Goal: Task Accomplishment & Management: Manage account settings

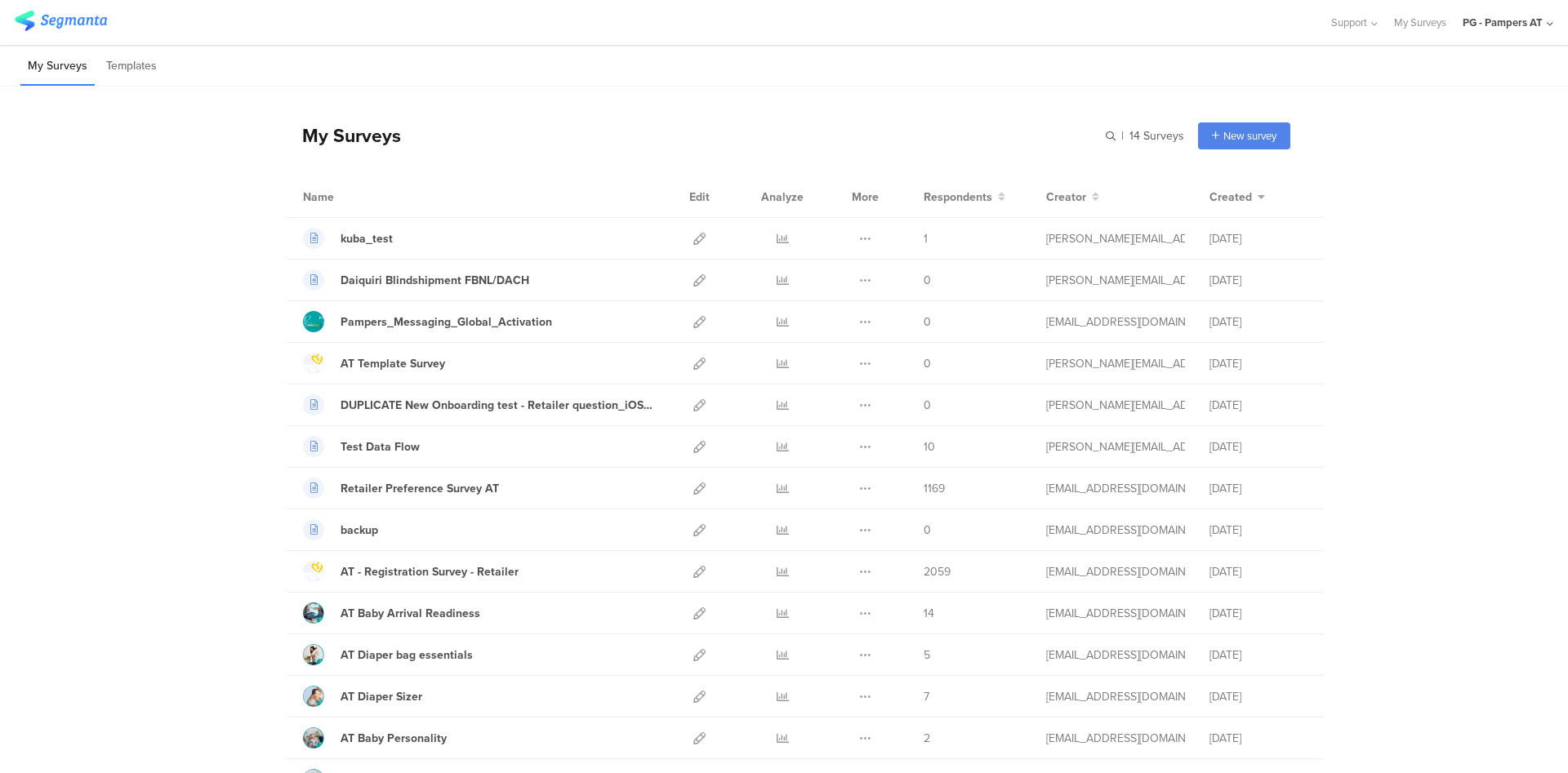
click at [1494, 16] on div "PG - Pampers AT" at bounding box center [1502, 22] width 80 height 16
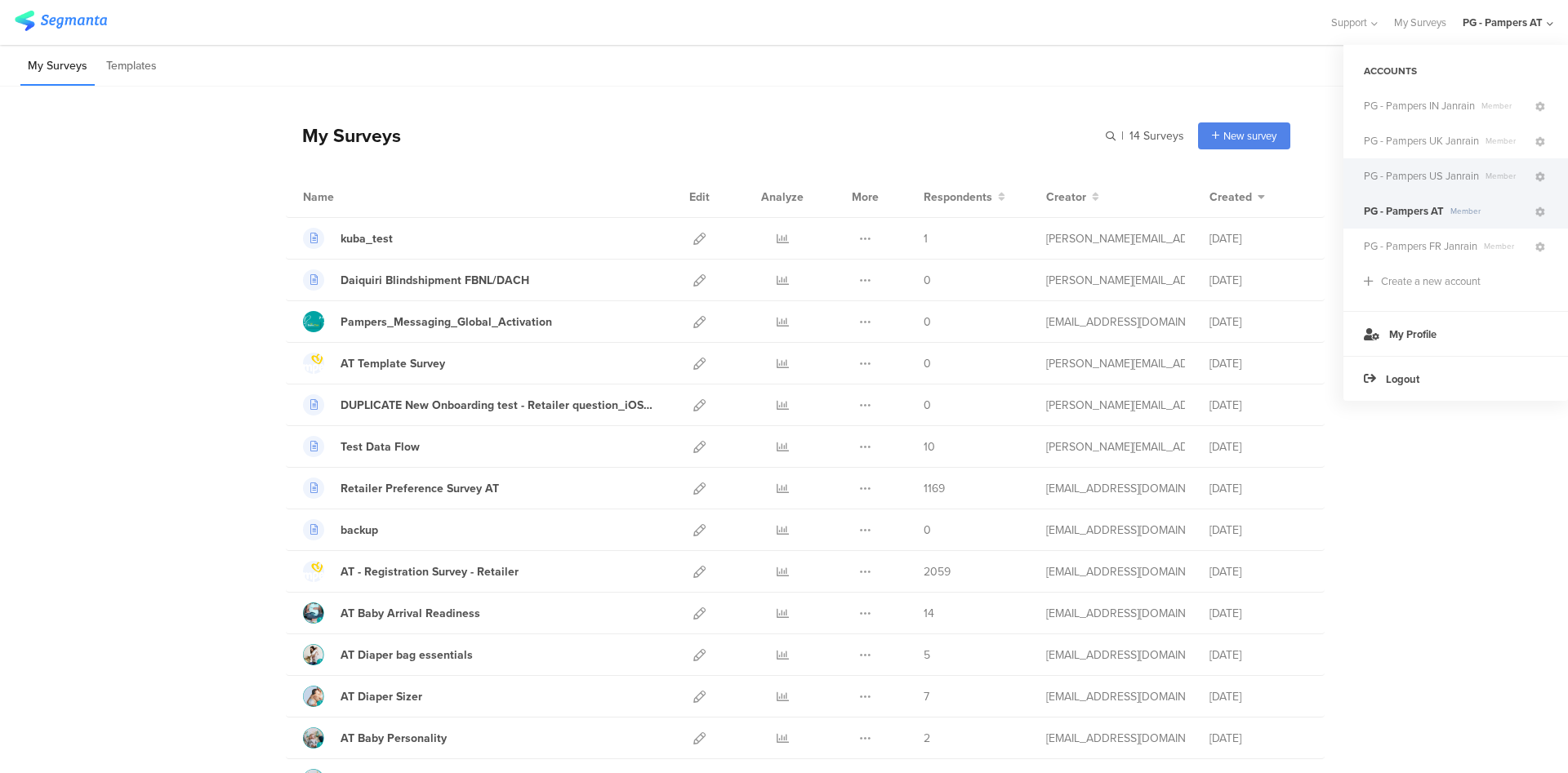
click at [1426, 180] on span "PG - Pampers US Janrain" at bounding box center [1420, 176] width 115 height 16
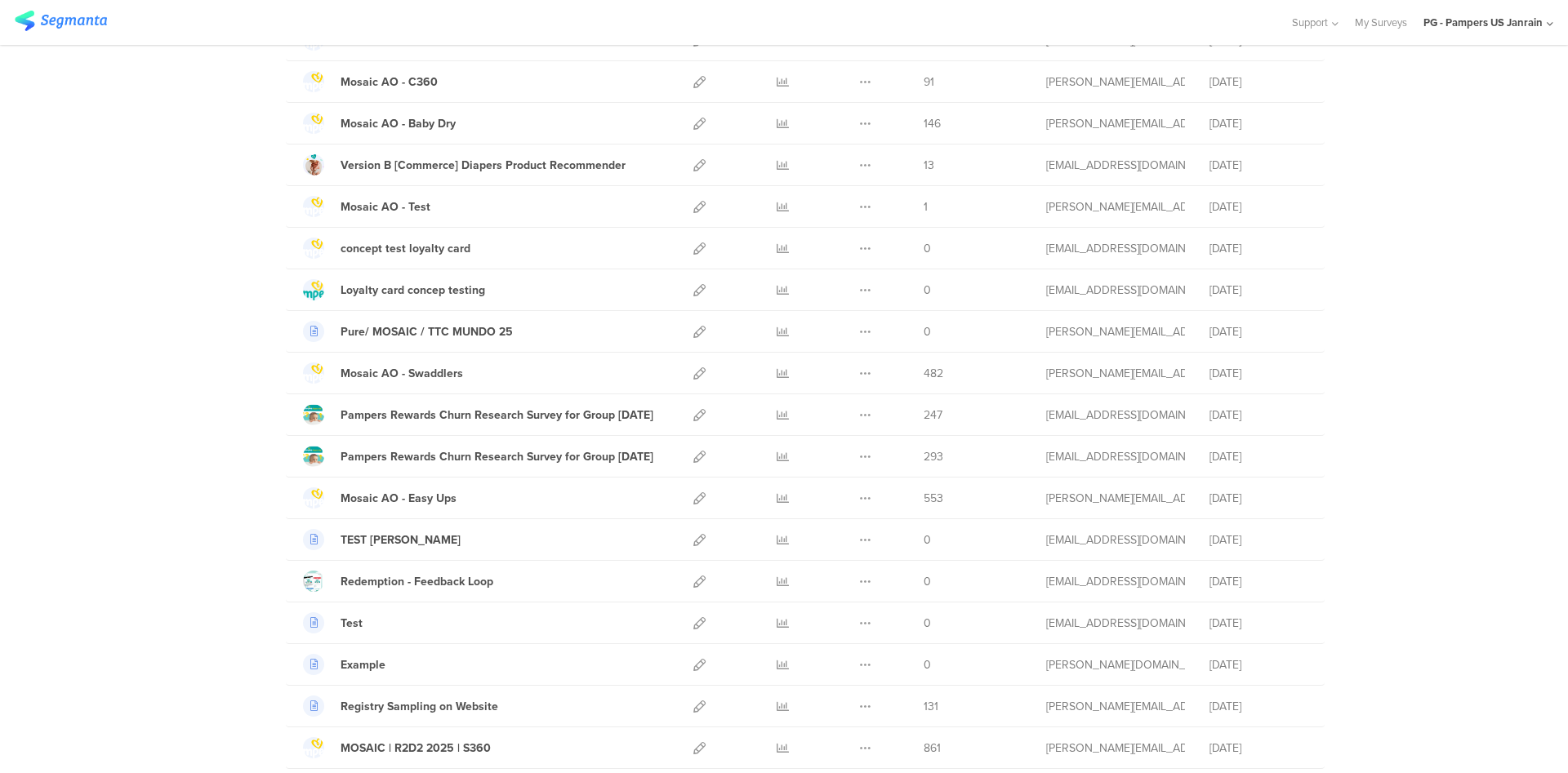
scroll to position [612, 0]
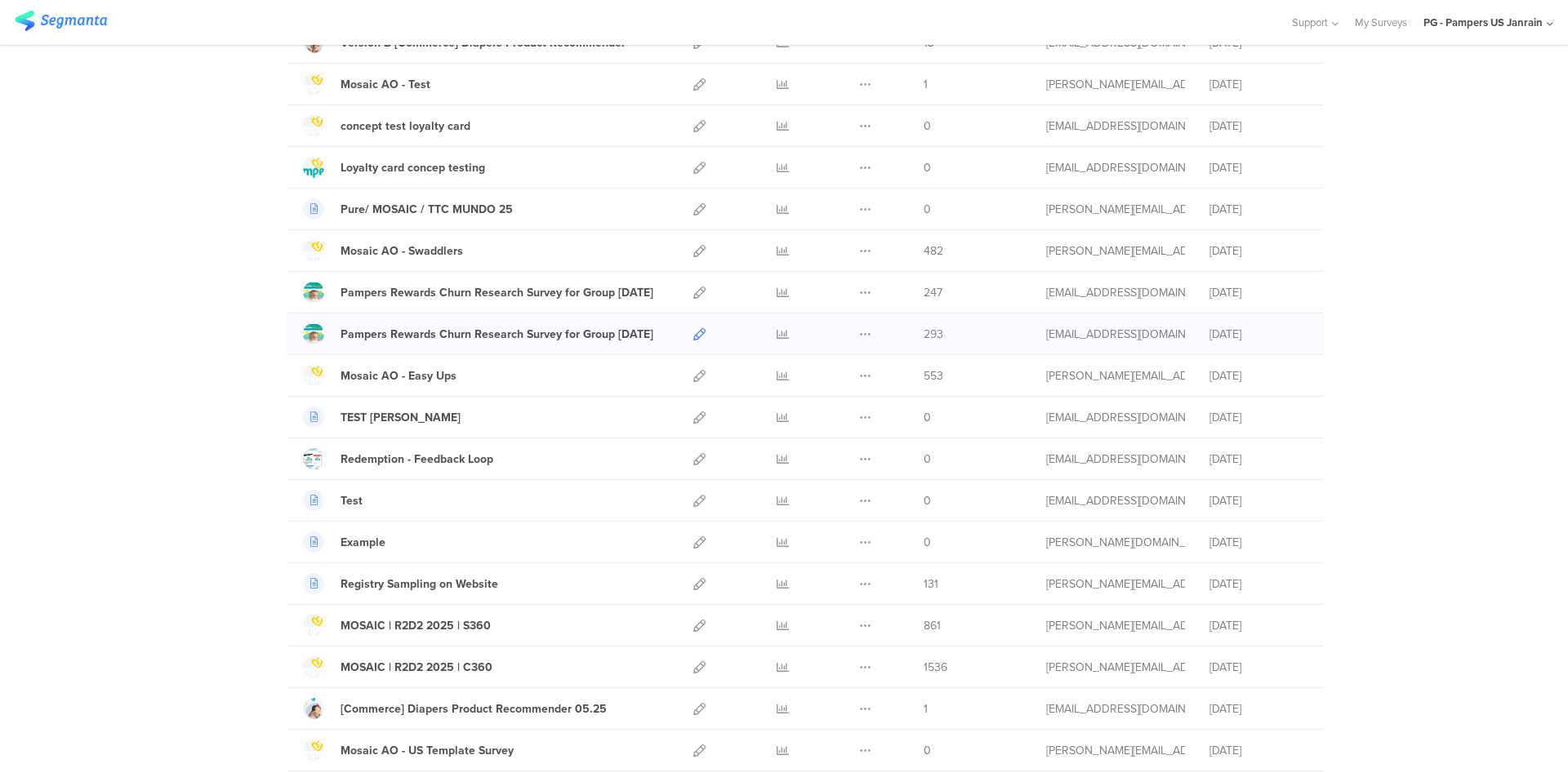
click at [693, 338] on icon at bounding box center [699, 335] width 12 height 12
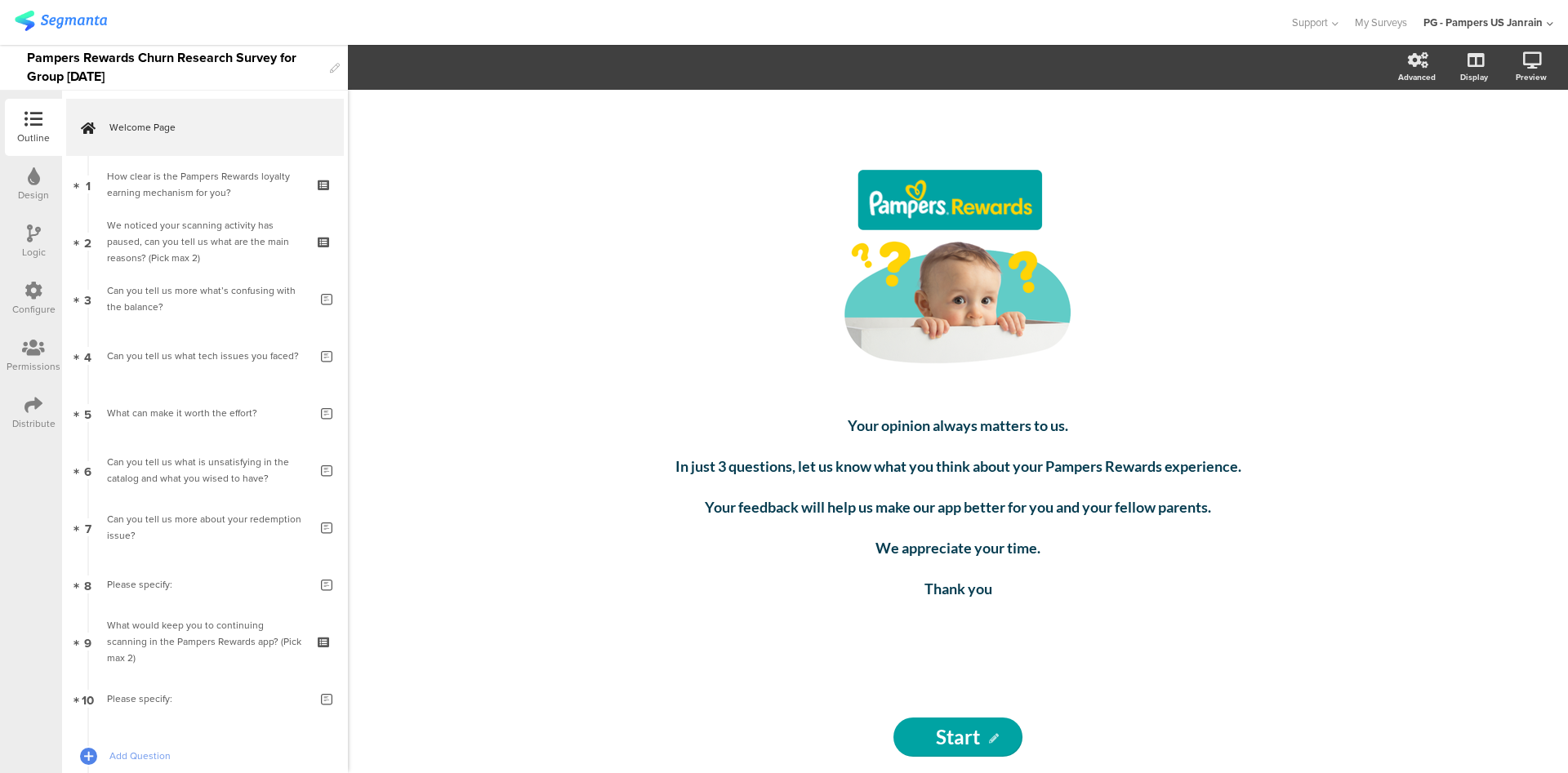
click at [31, 298] on icon at bounding box center [33, 291] width 18 height 18
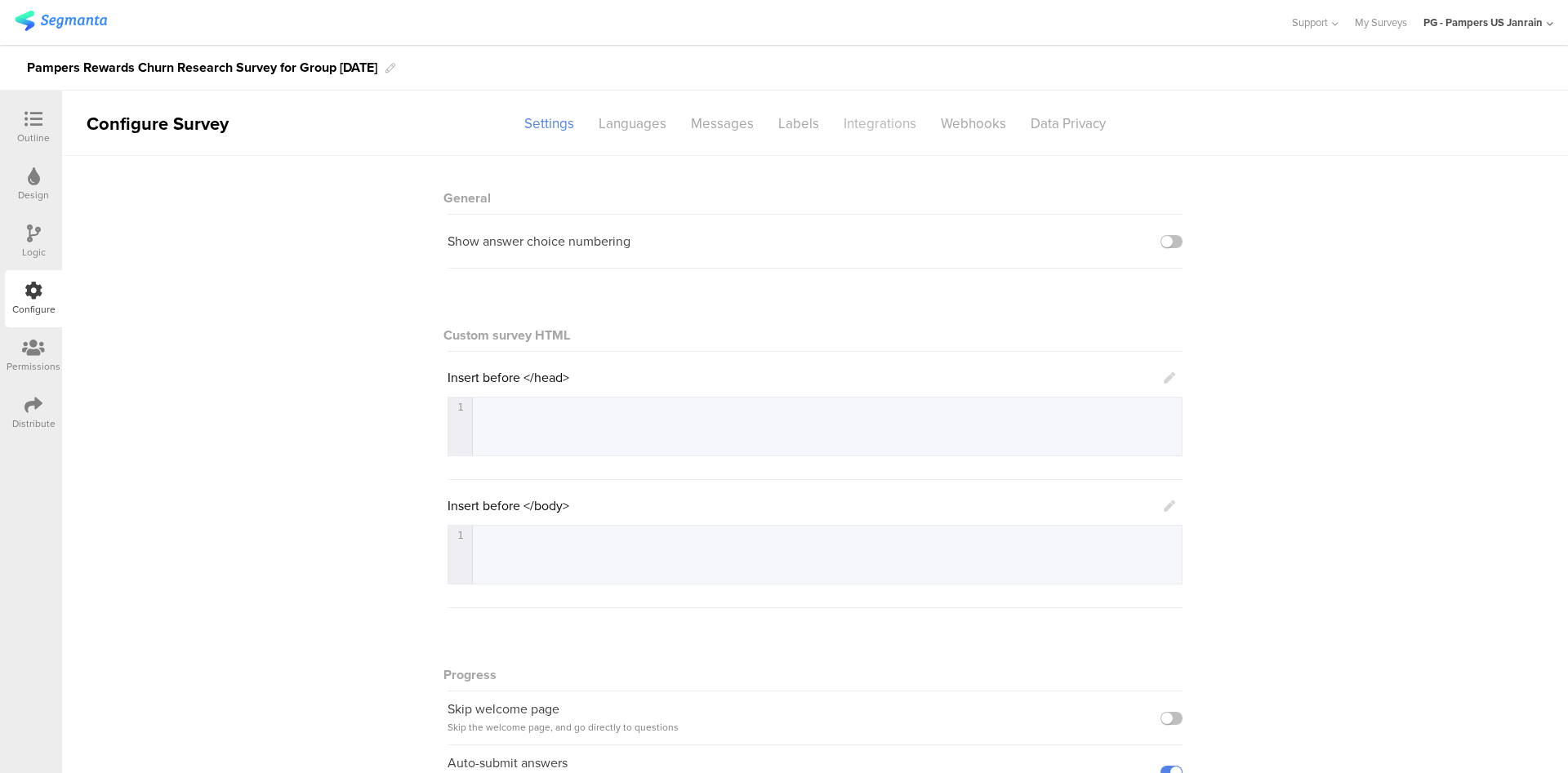
click at [863, 115] on div "Integrations" at bounding box center [880, 124] width 97 height 29
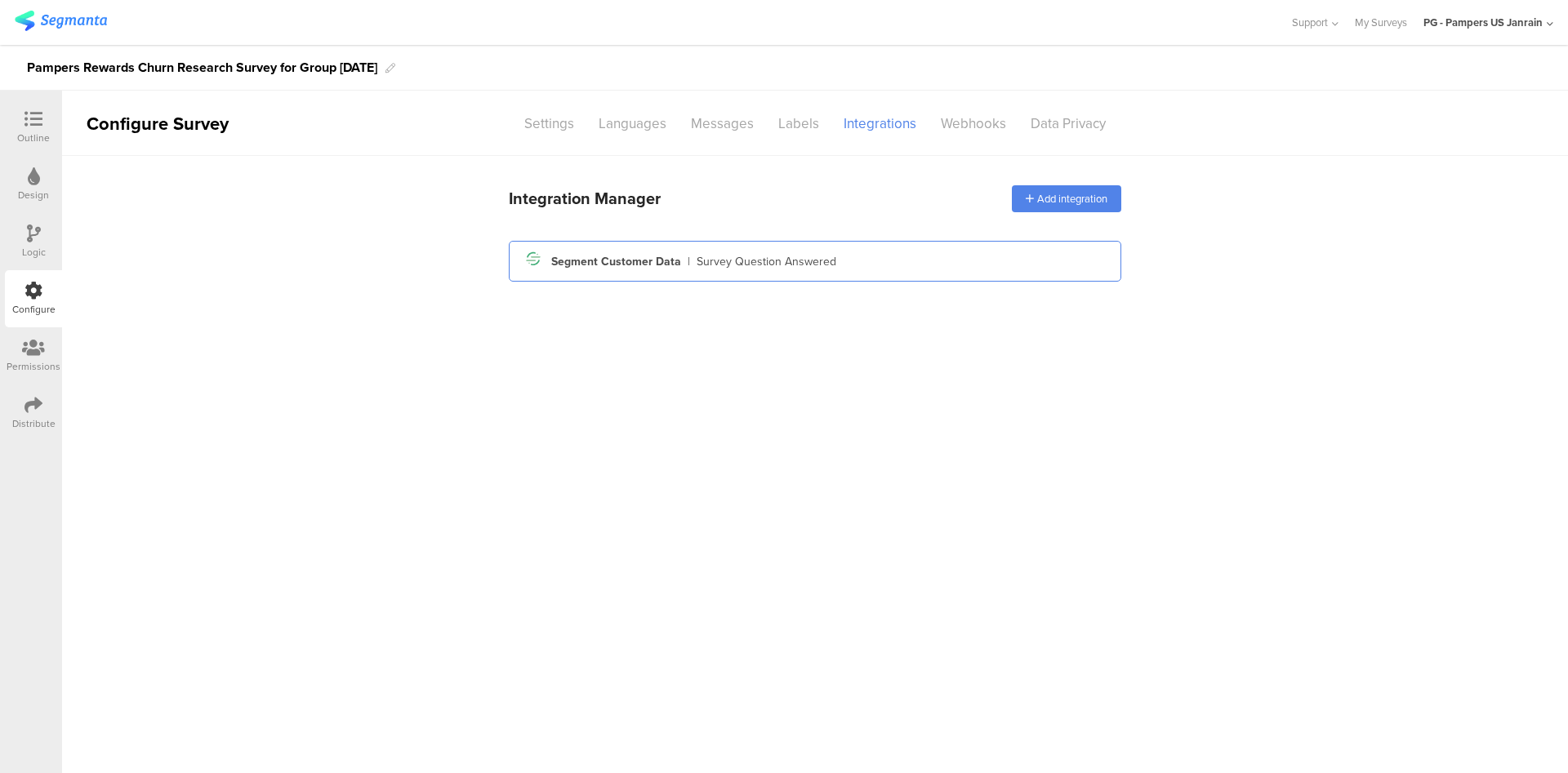
click at [627, 261] on div "Segment Customer Data" at bounding box center [616, 262] width 130 height 17
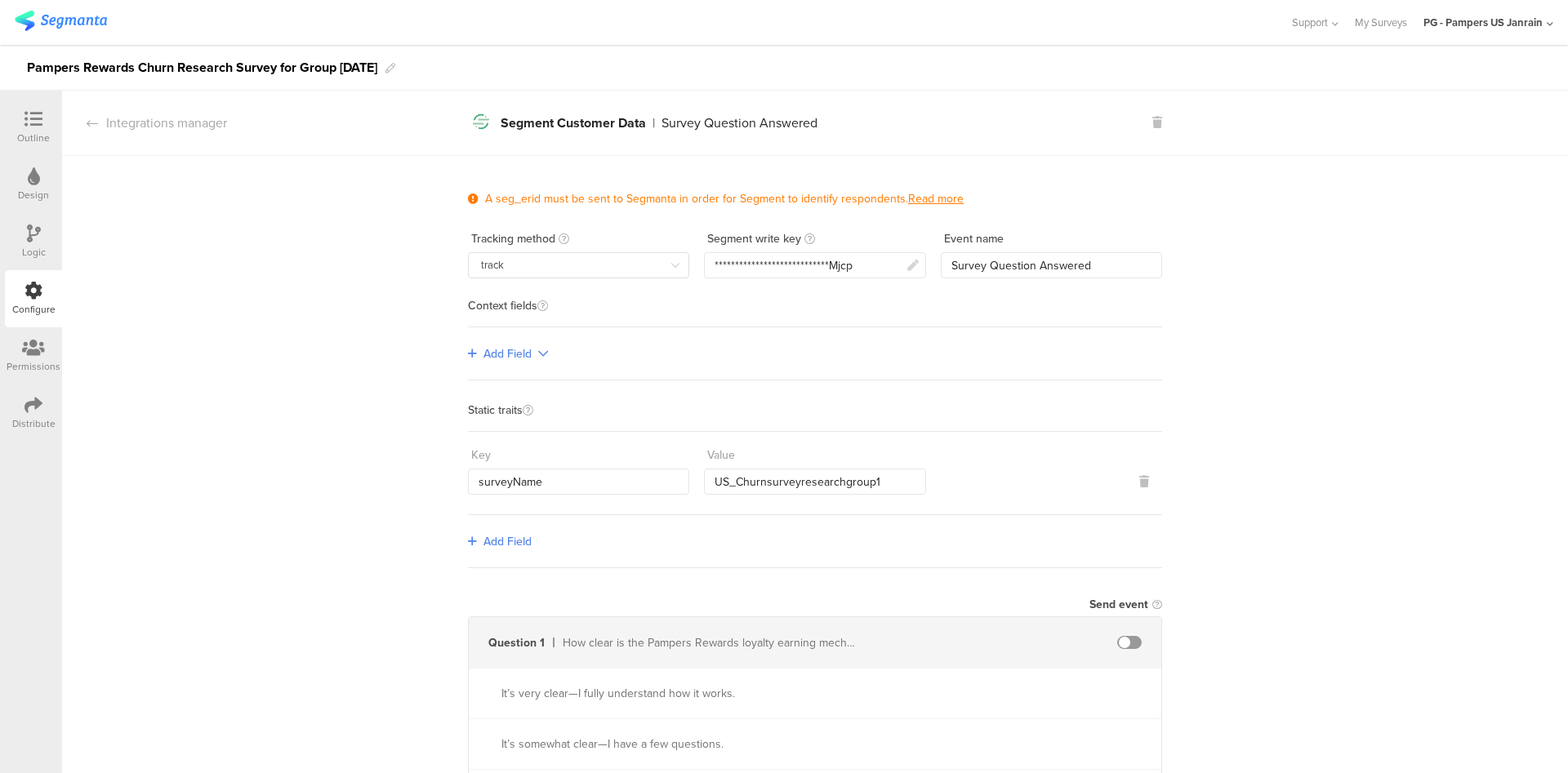
click at [73, 123] on div "Integrations manager" at bounding box center [144, 123] width 165 height 19
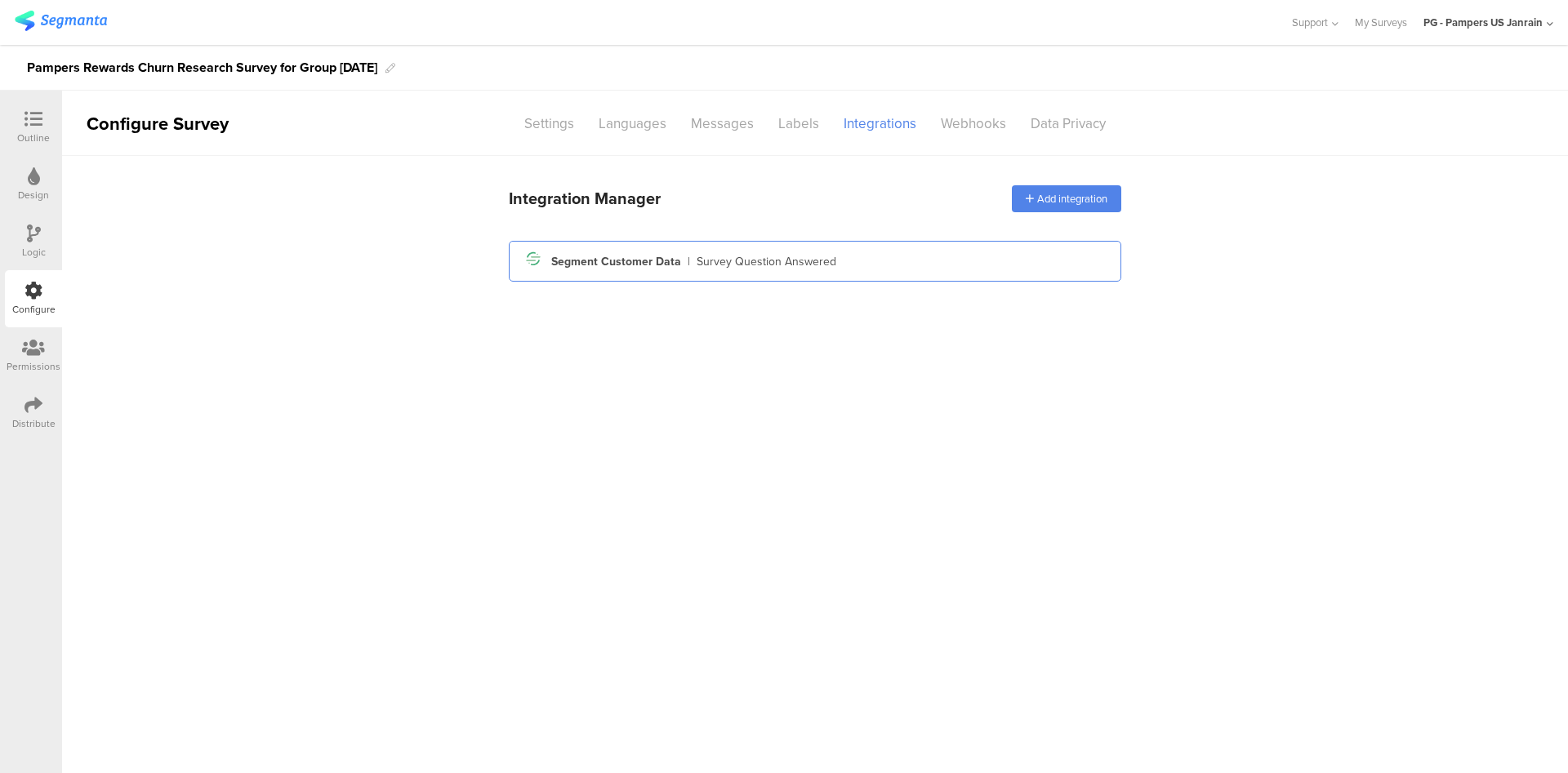
click at [681, 272] on div "Segment icon Created with Sketch. Segment Customer Data | Survey Question Answe…" at bounding box center [815, 261] width 586 height 28
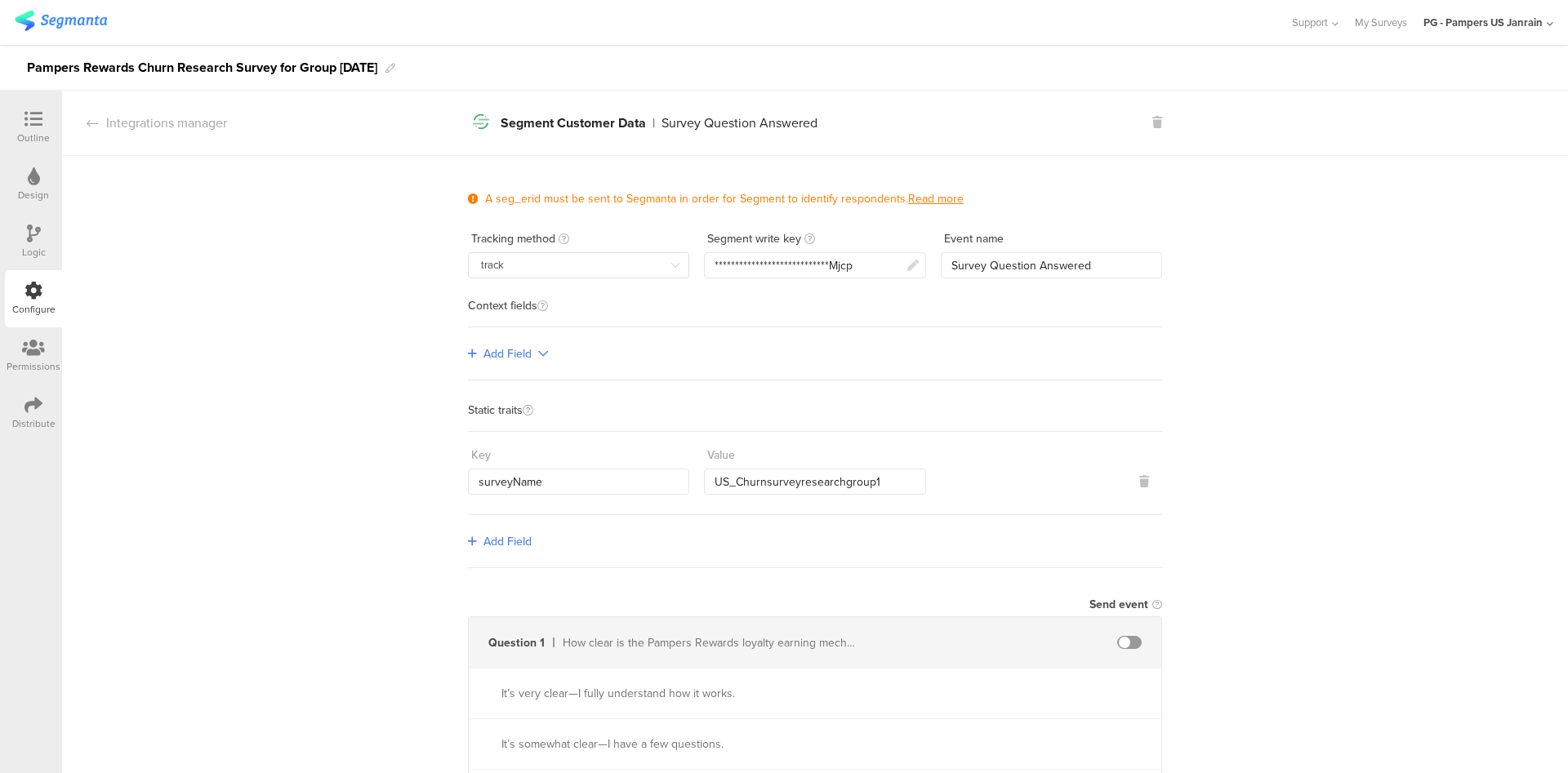
click at [37, 417] on div "Distribute" at bounding box center [34, 424] width 43 height 15
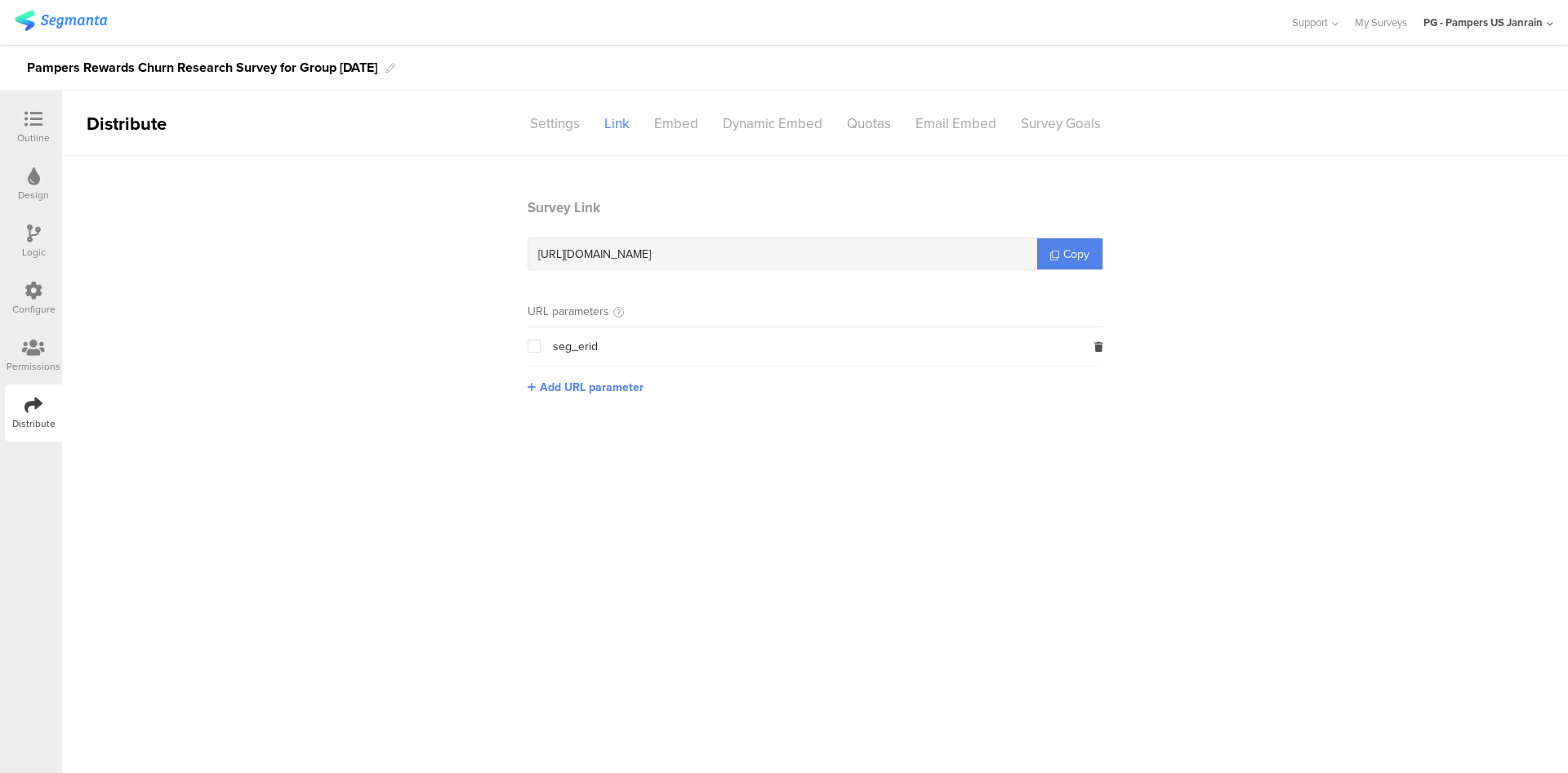
click at [59, 29] on img at bounding box center [61, 21] width 92 height 21
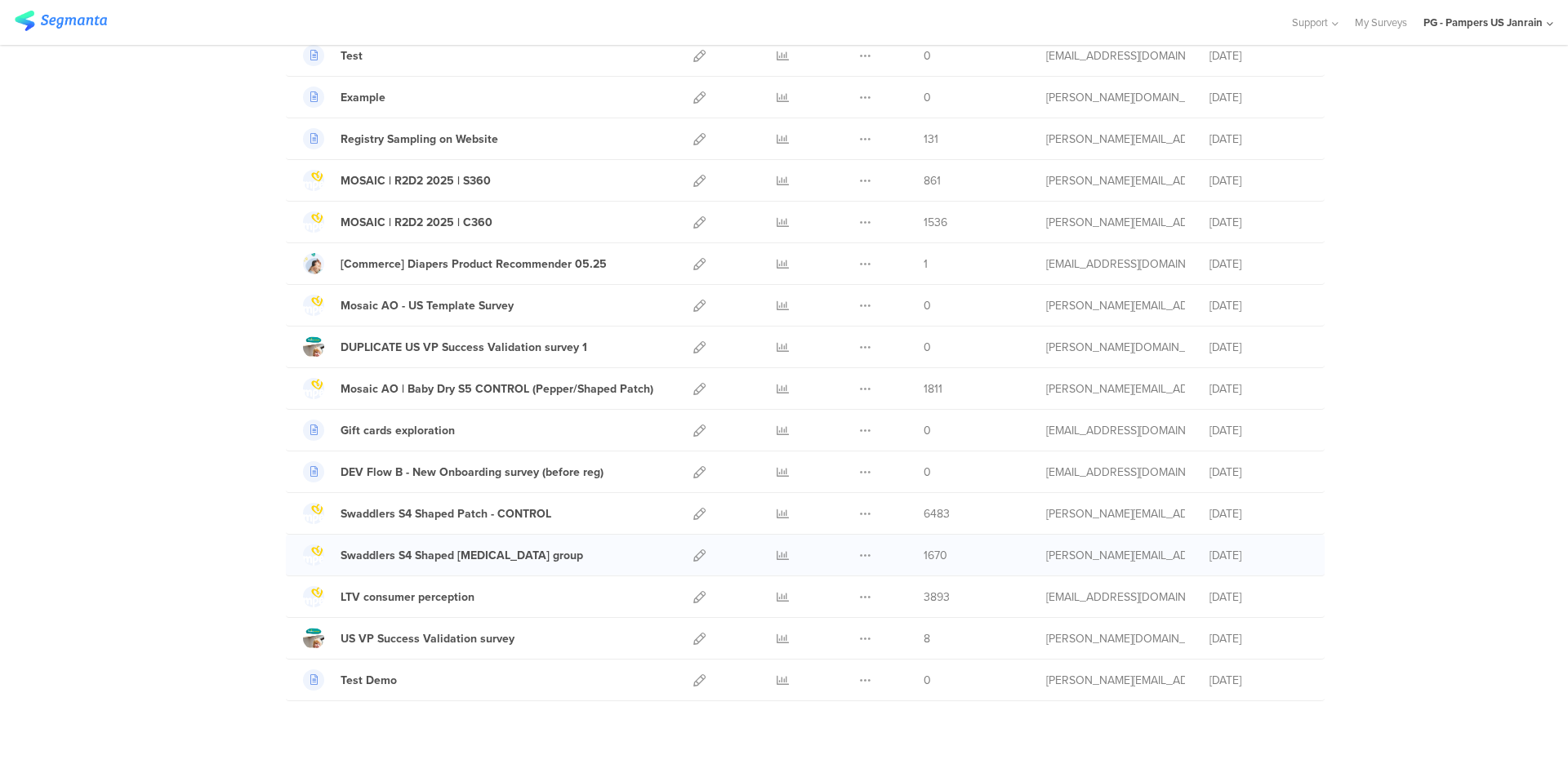
scroll to position [1092, 0]
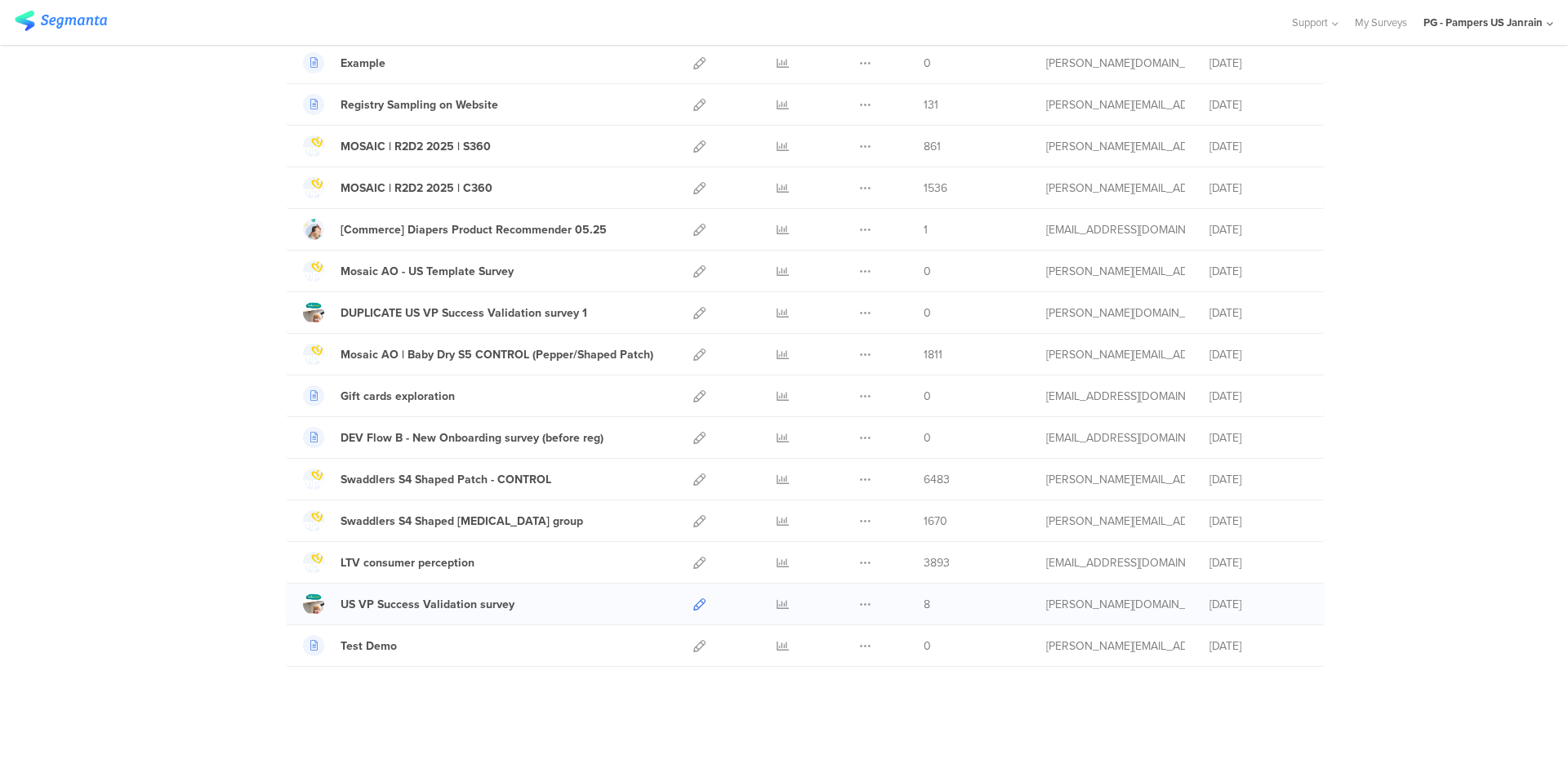
click at [694, 606] on icon at bounding box center [699, 604] width 12 height 12
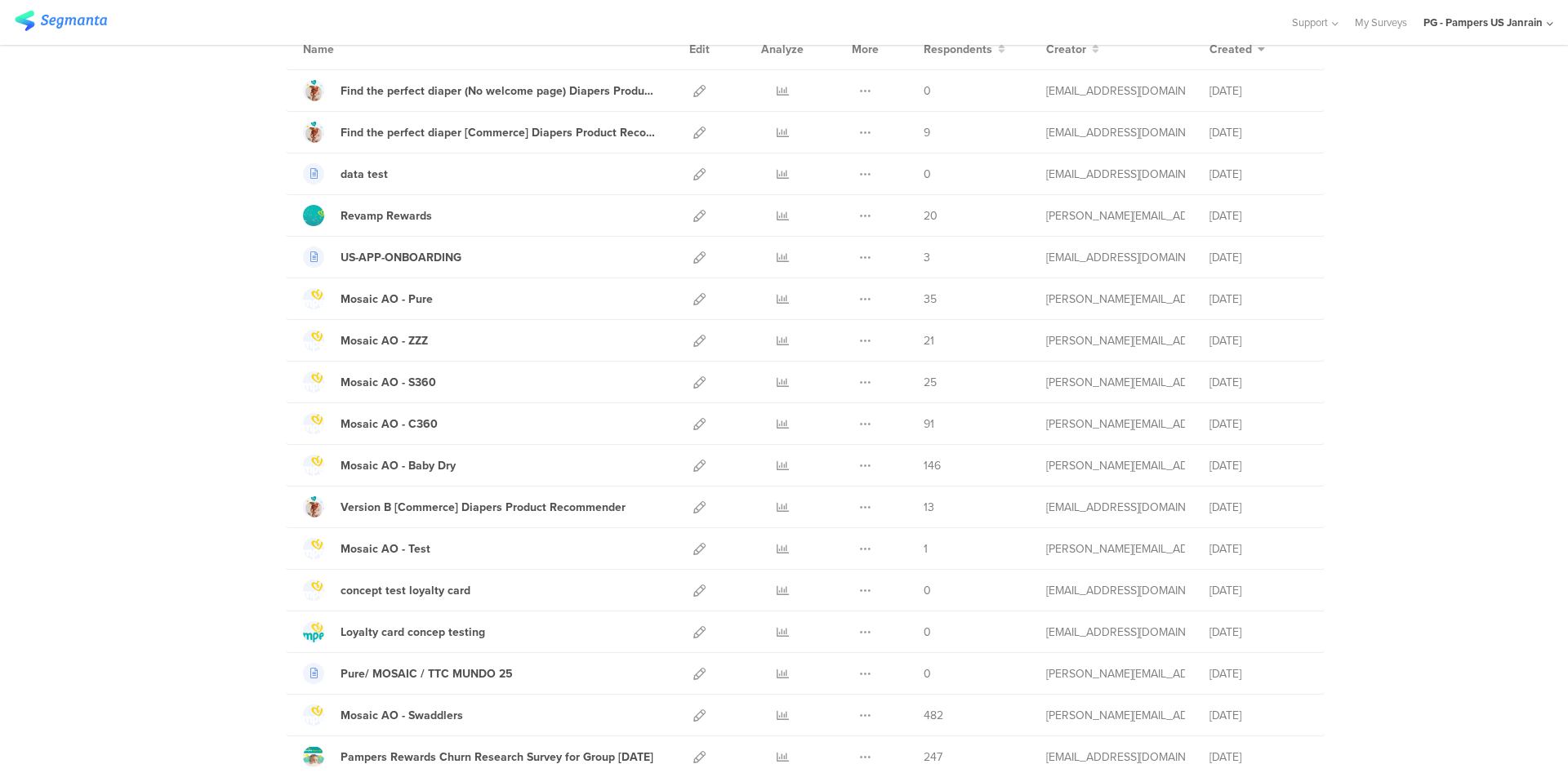
scroll to position [0, 0]
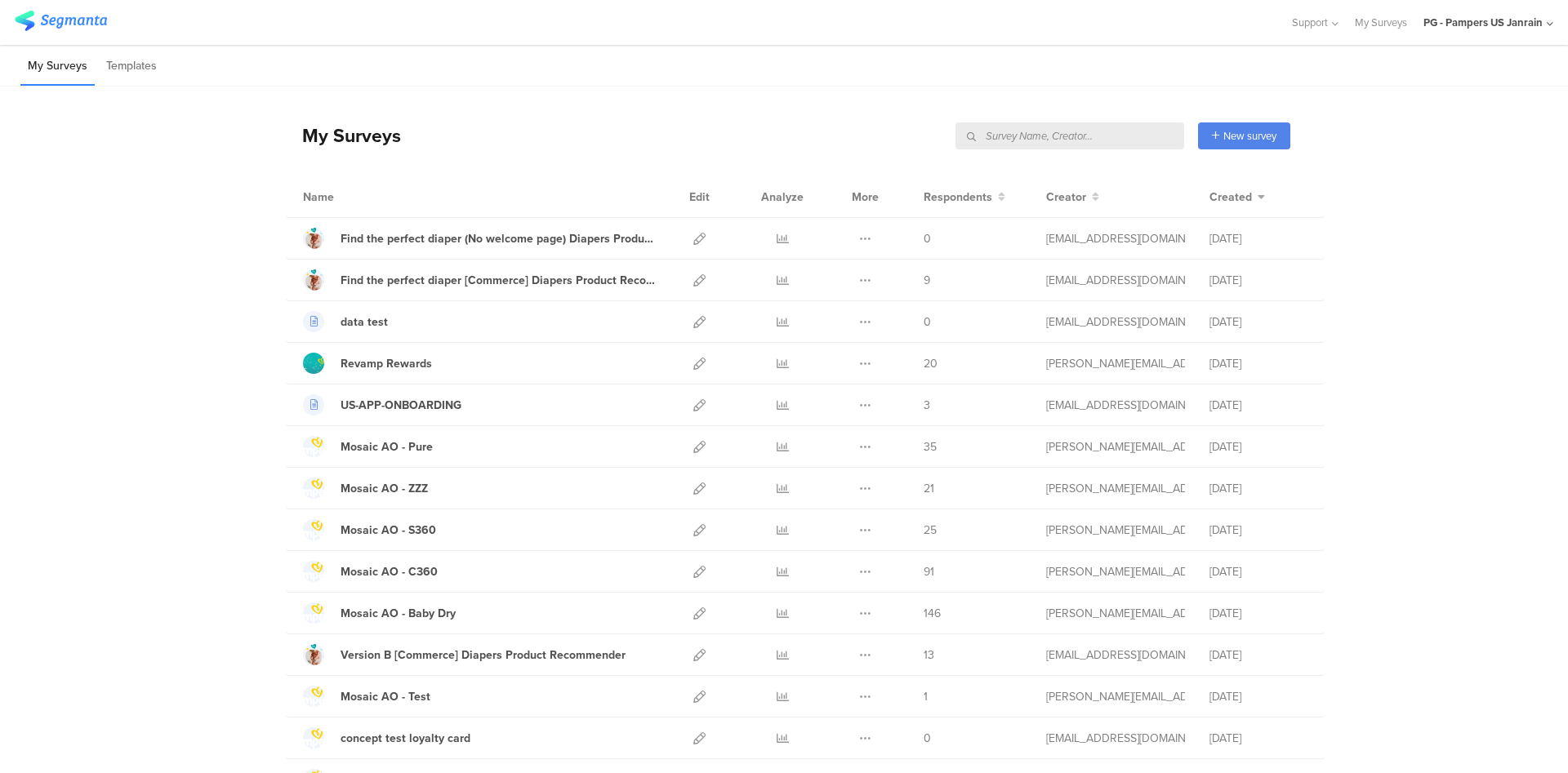
click at [1097, 137] on input "text" at bounding box center [1069, 136] width 228 height 27
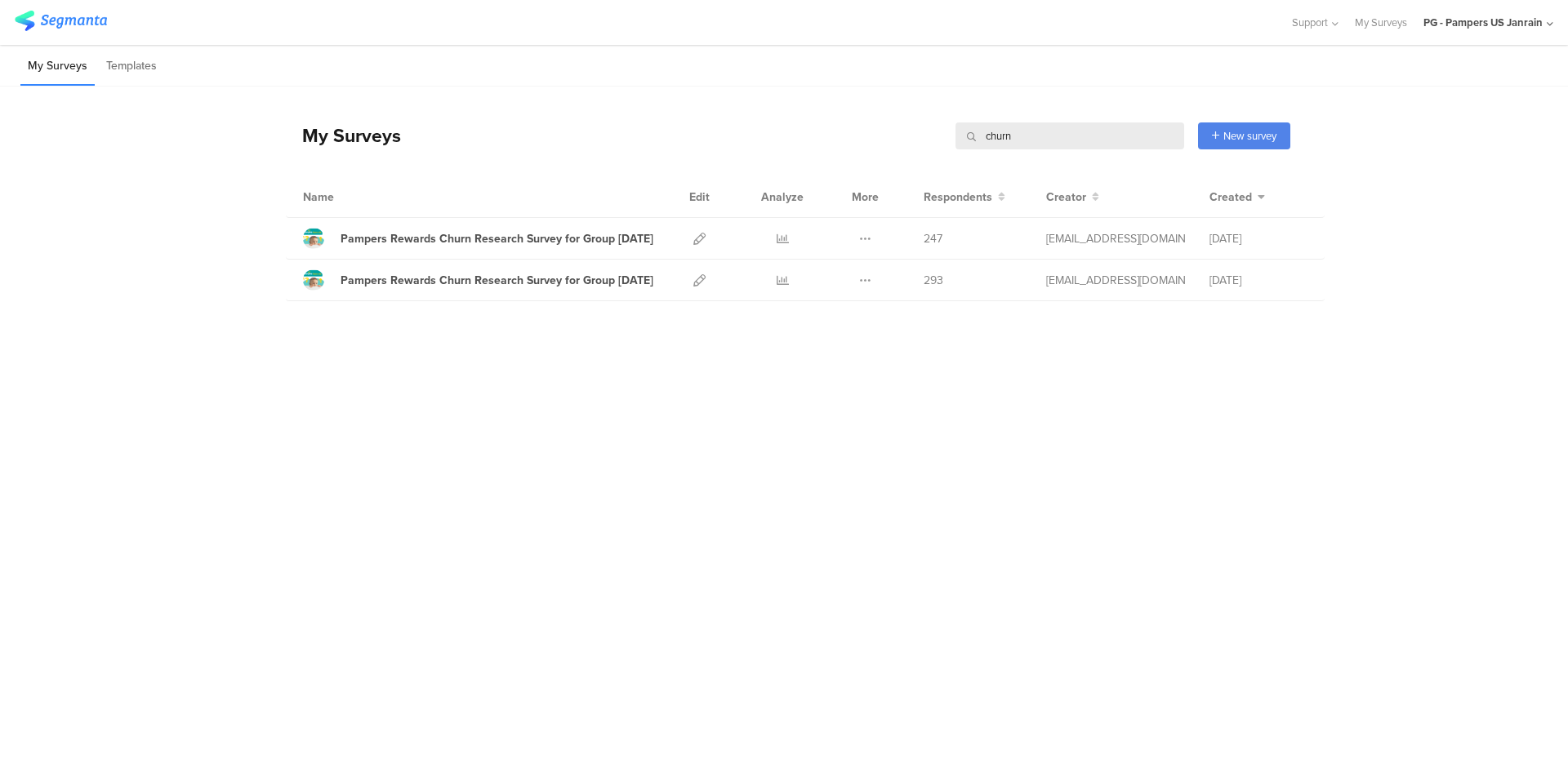
type input "churn"
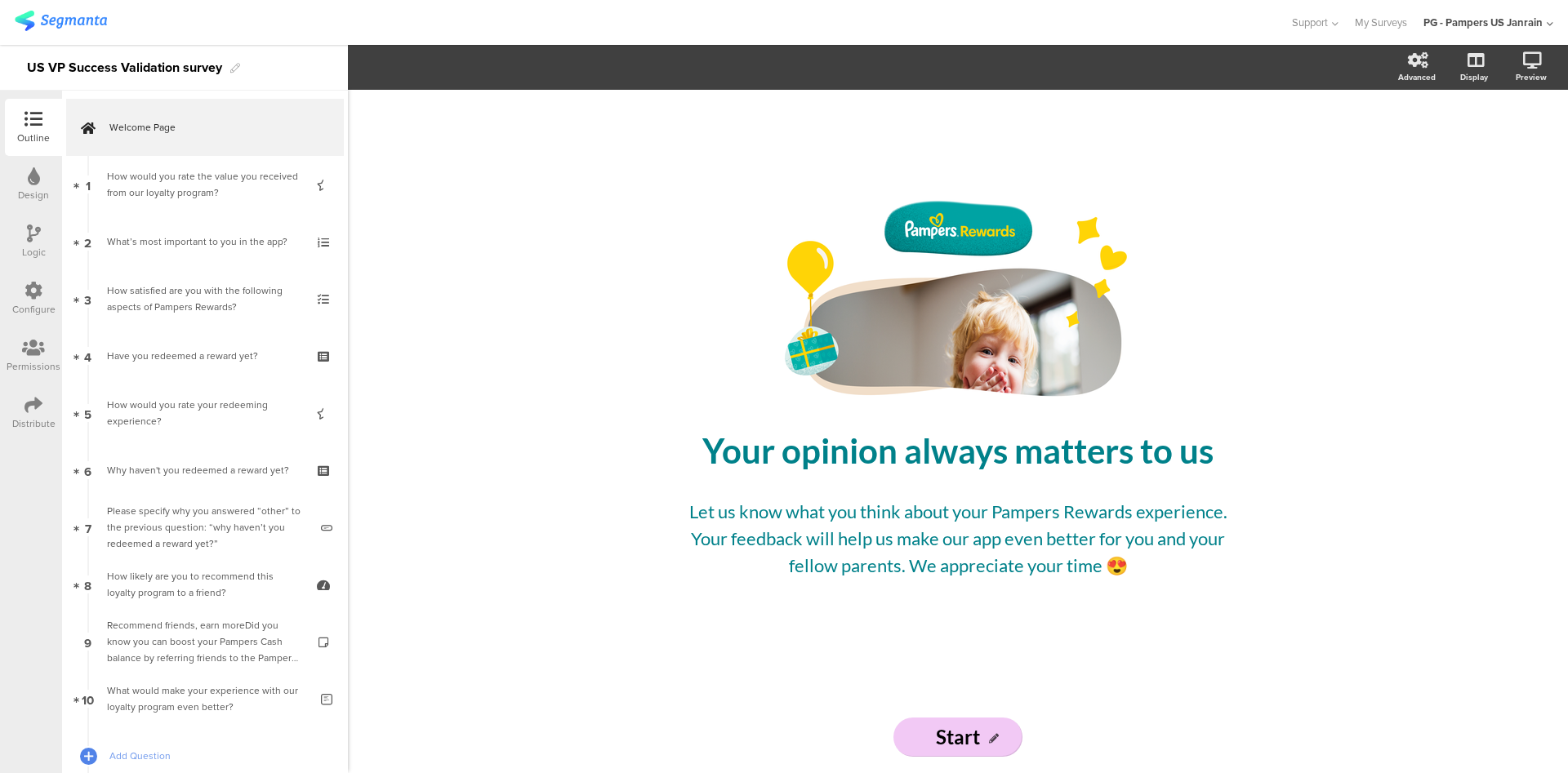
click at [29, 406] on icon at bounding box center [33, 405] width 18 height 18
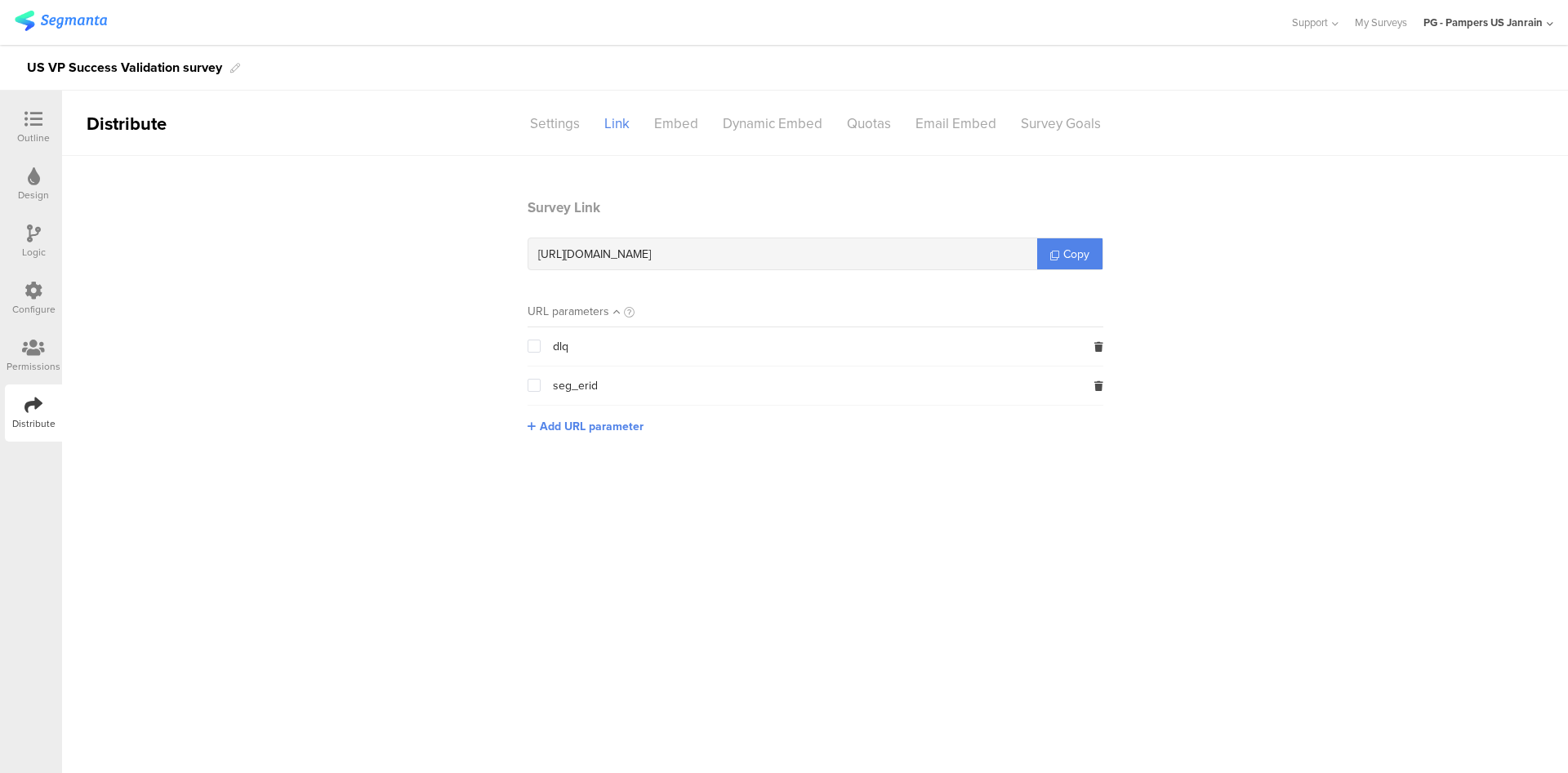
click at [32, 20] on img at bounding box center [61, 21] width 92 height 21
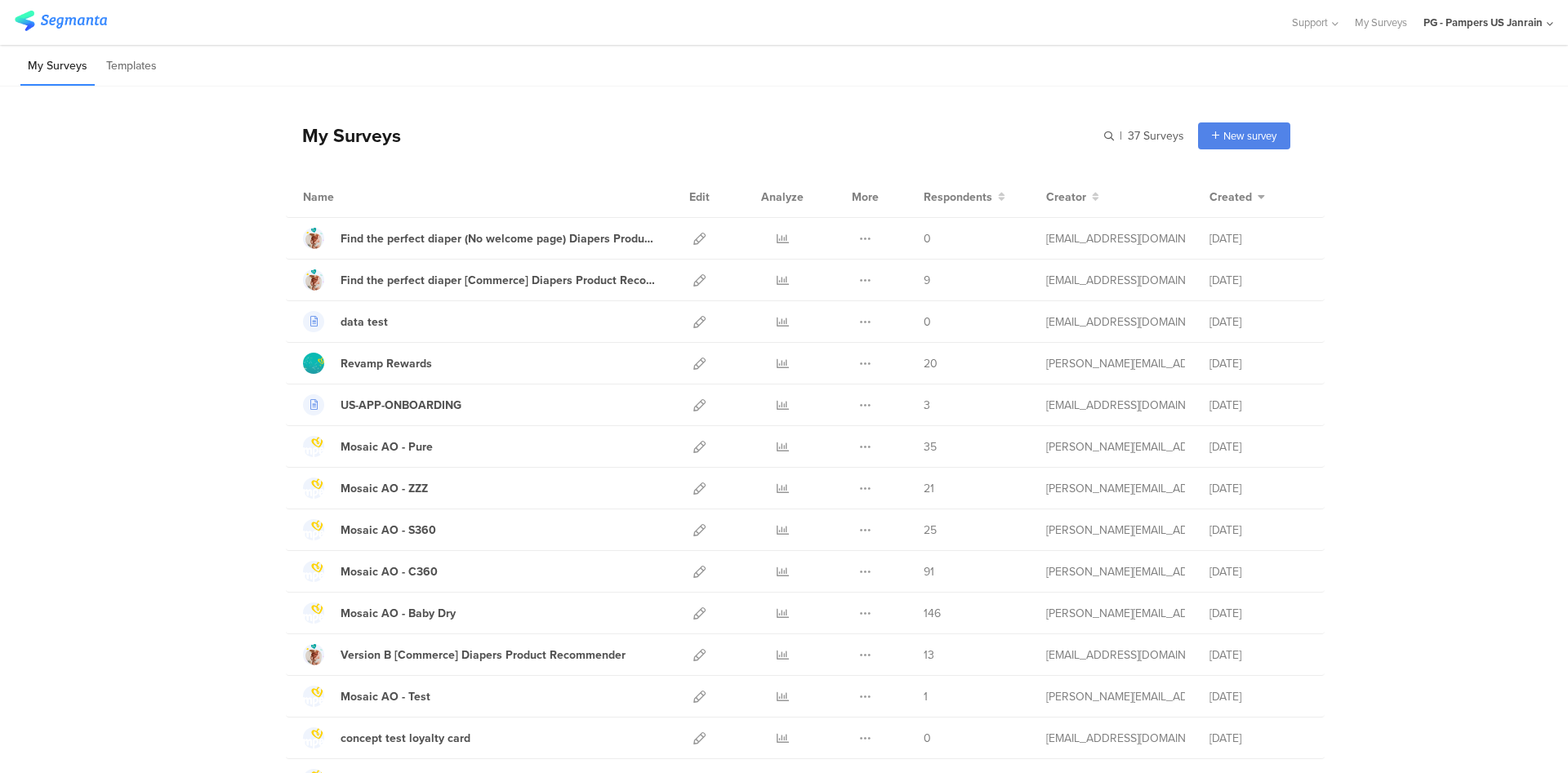
click at [1491, 22] on div "PG - Pampers US Janrain" at bounding box center [1482, 22] width 119 height 16
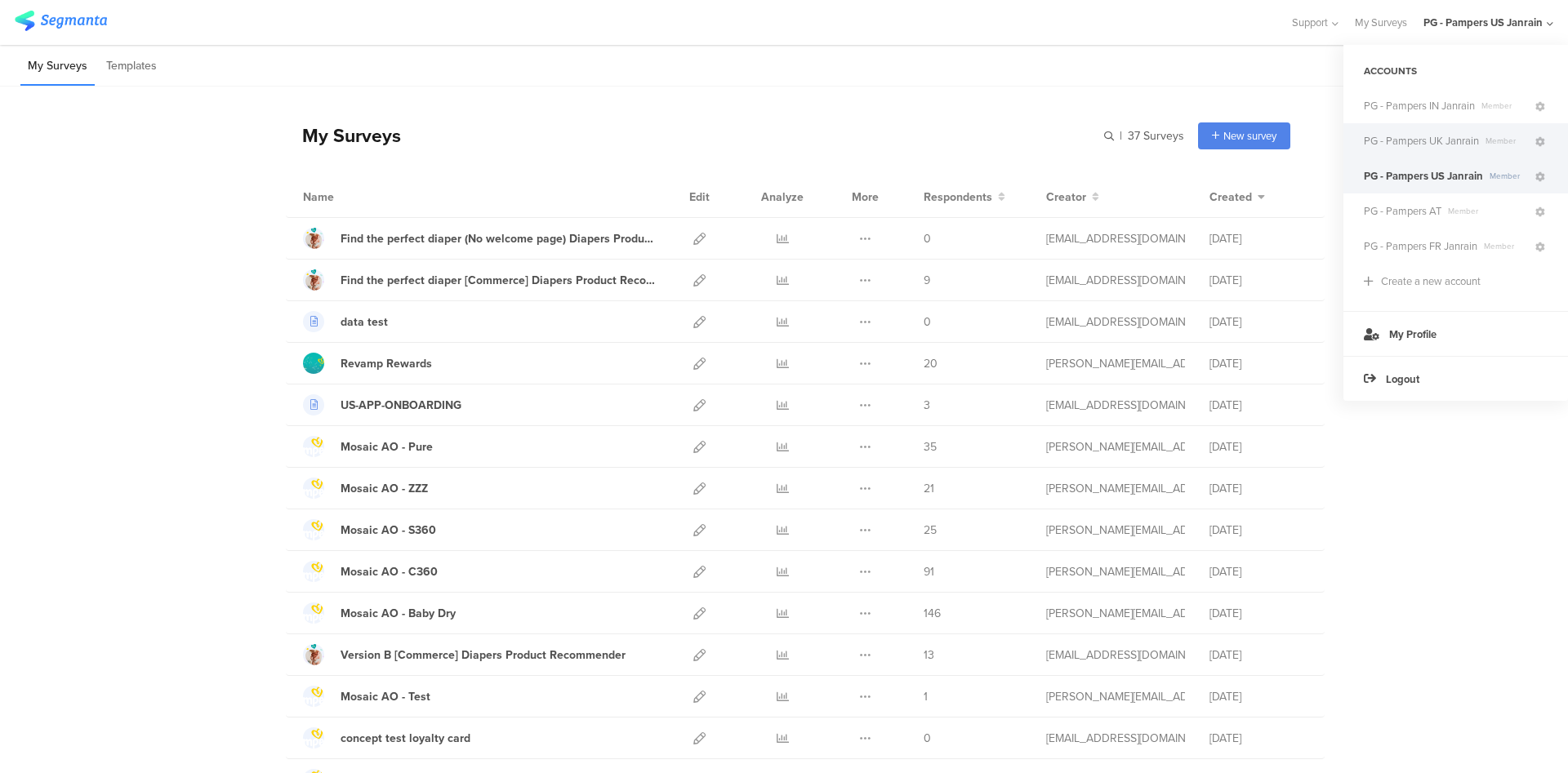
click at [1431, 149] on div "PG - Pampers UK Janrain Member" at bounding box center [1456, 141] width 225 height 35
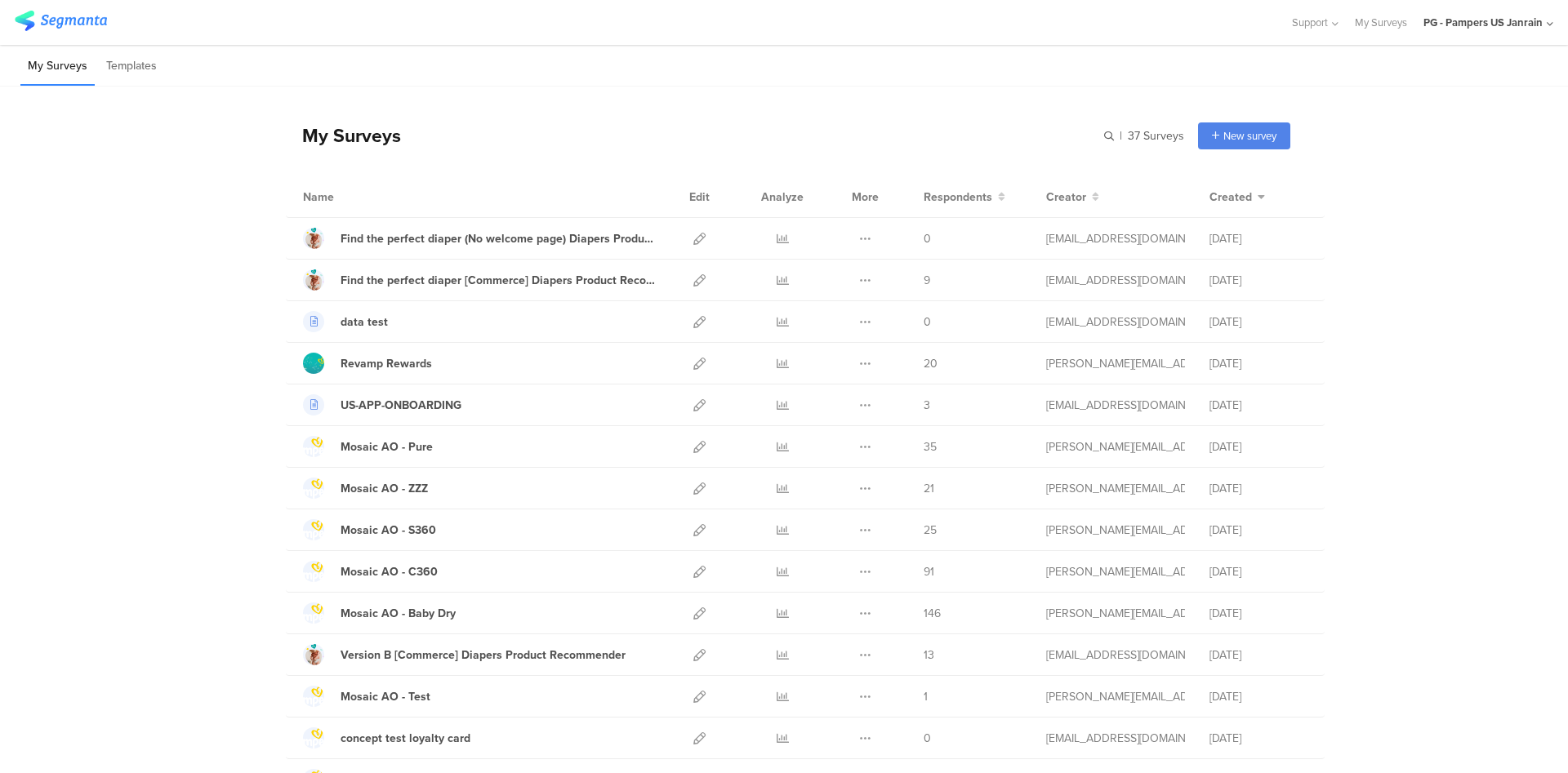
click at [1498, 35] on div "PG - Pampers US Janrain" at bounding box center [1488, 22] width 130 height 45
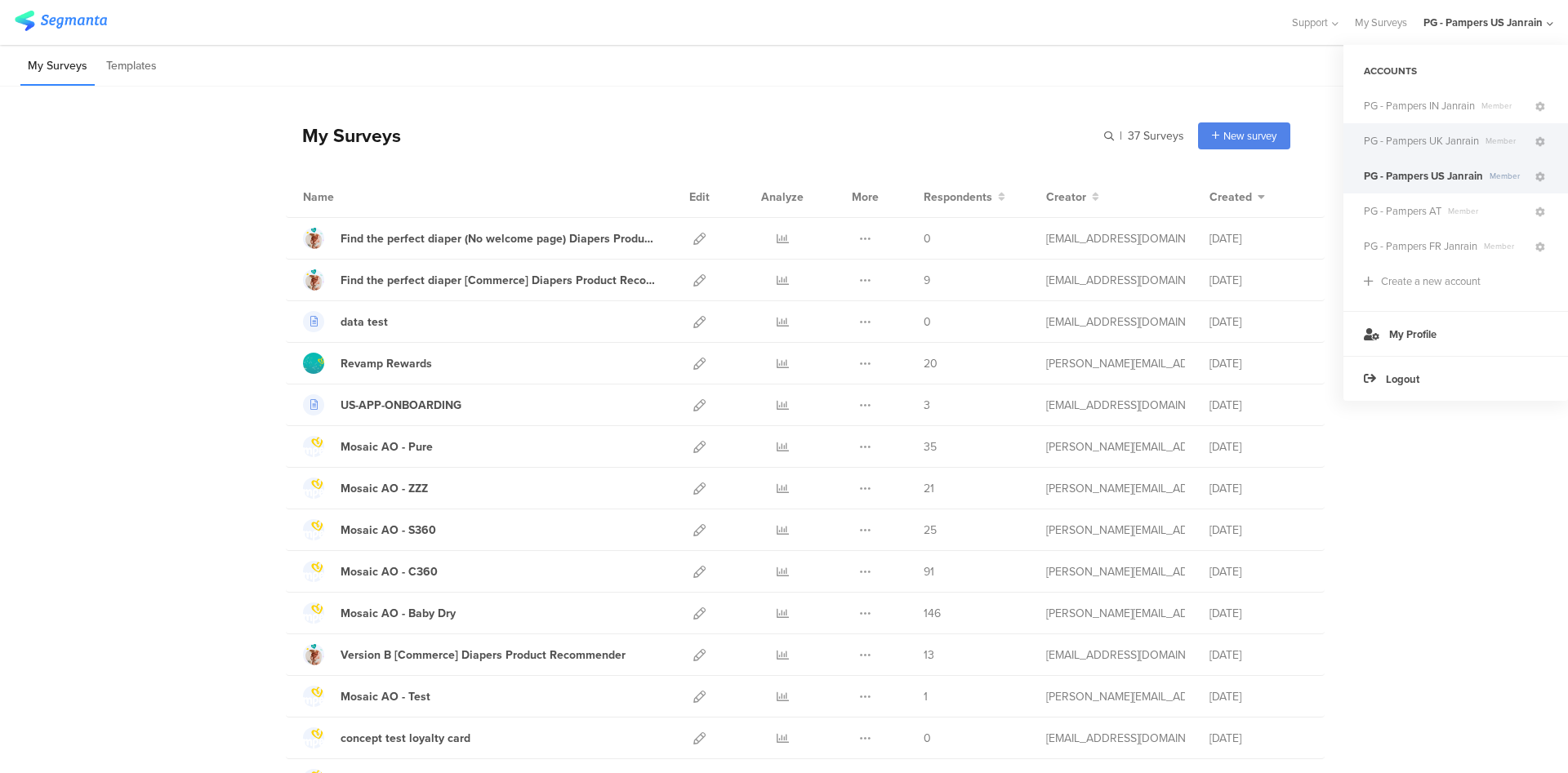
click at [1405, 136] on span "PG - Pampers UK Janrain" at bounding box center [1420, 141] width 115 height 16
